Goal: Task Accomplishment & Management: Use online tool/utility

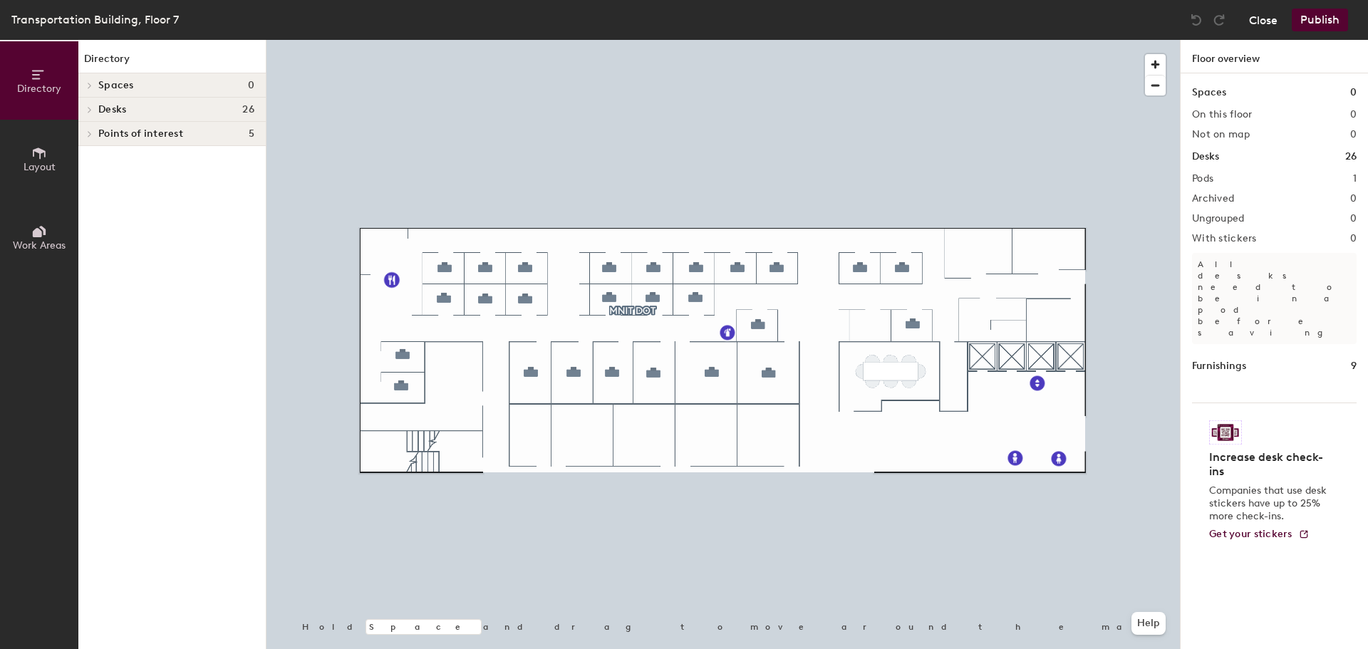
click at [1263, 21] on button "Close" at bounding box center [1263, 20] width 29 height 23
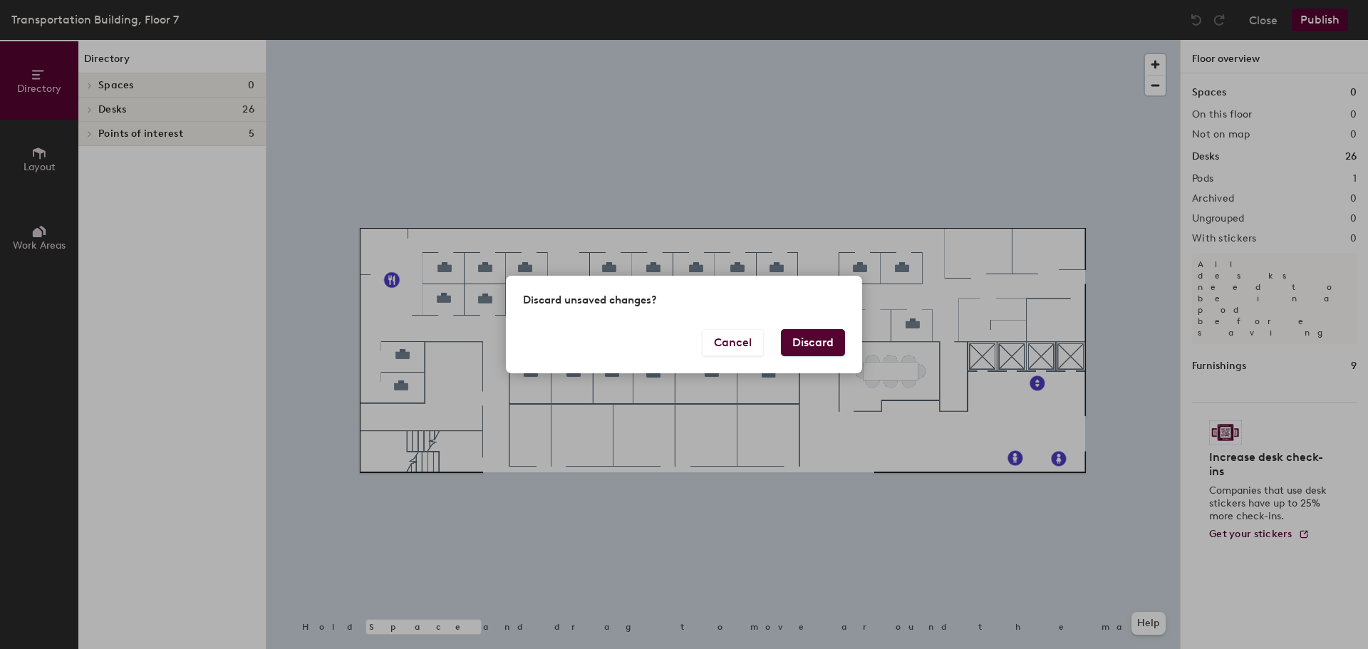
click at [811, 343] on button "Discard" at bounding box center [813, 342] width 64 height 27
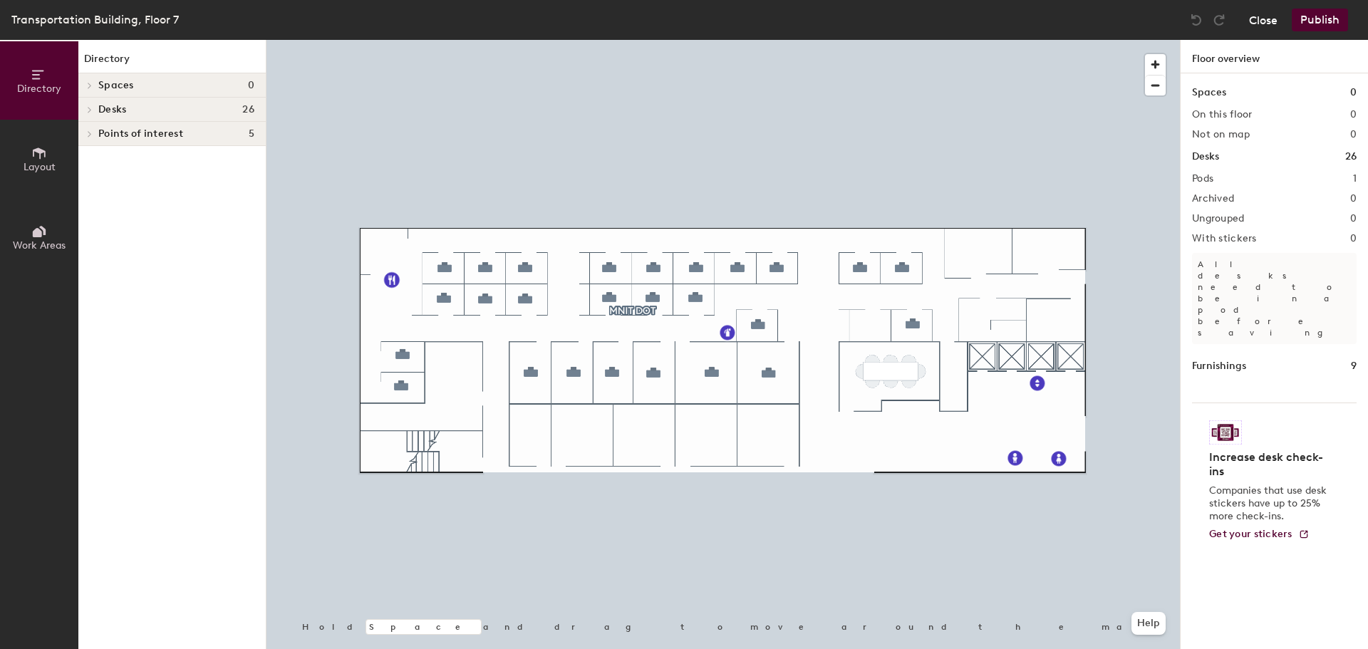
click at [1258, 25] on button "Close" at bounding box center [1263, 20] width 29 height 23
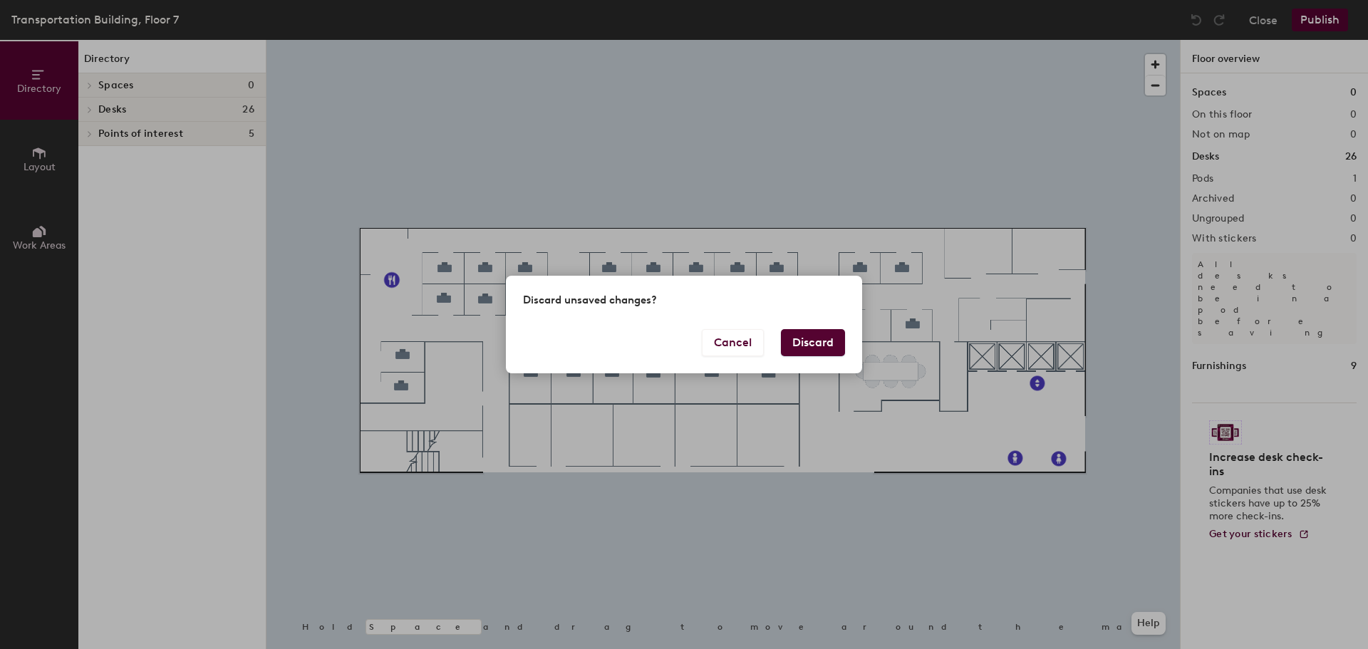
click at [799, 343] on button "Discard" at bounding box center [813, 342] width 64 height 27
